Goal: Contribute content

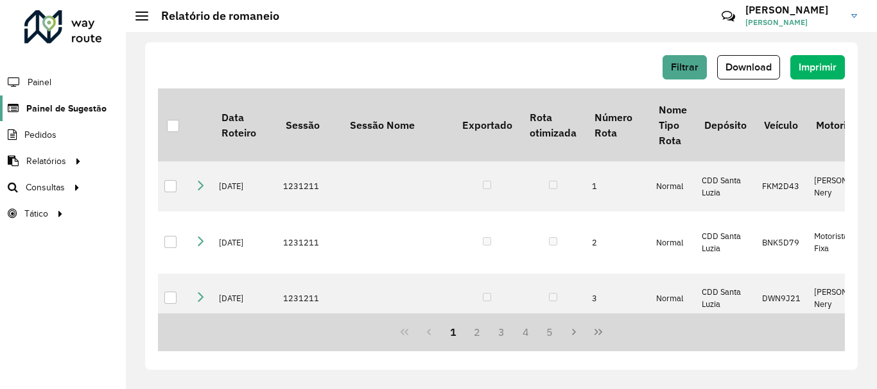
click at [53, 110] on span "Painel de Sugestão" at bounding box center [66, 108] width 80 height 13
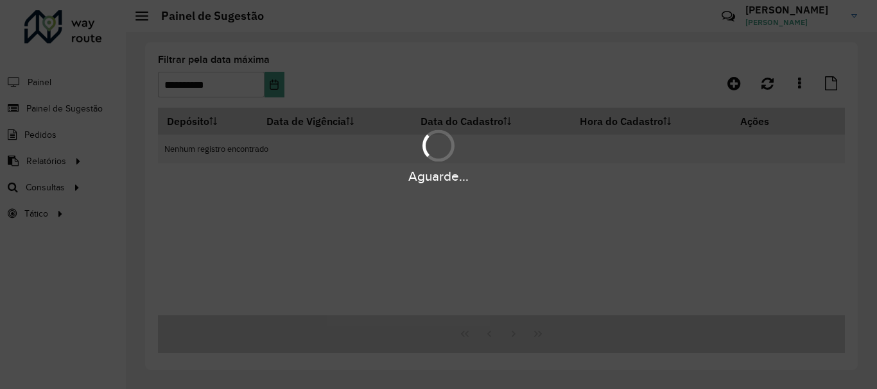
click at [516, 184] on hb-app "**********" at bounding box center [438, 194] width 877 height 389
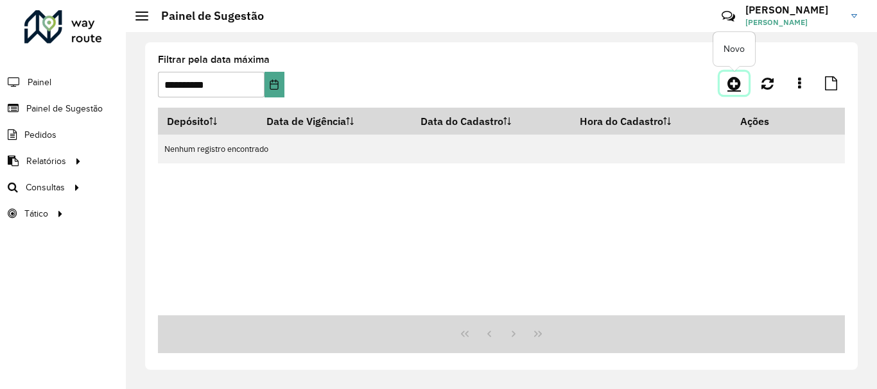
click at [730, 89] on icon at bounding box center [733, 83] width 13 height 15
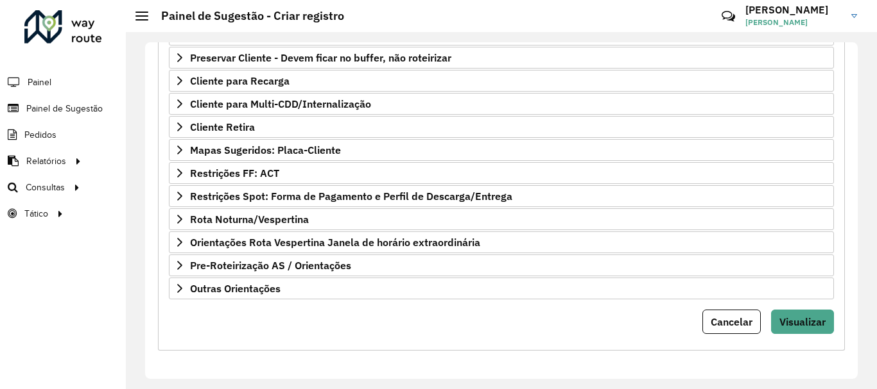
scroll to position [186, 0]
